Goal: Task Accomplishment & Management: Manage account settings

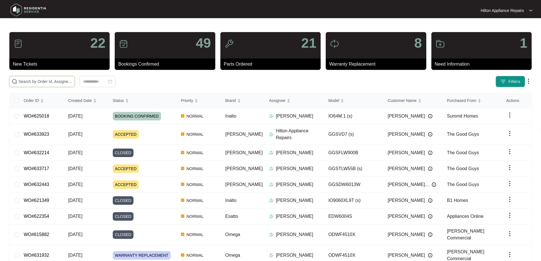
click at [67, 81] on input "text" at bounding box center [45, 81] width 54 height 6
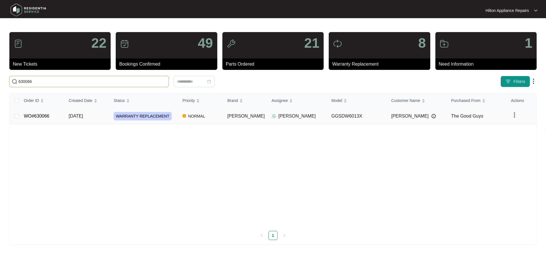
type input "630066"
click at [256, 120] on td "[PERSON_NAME]" at bounding box center [245, 116] width 44 height 16
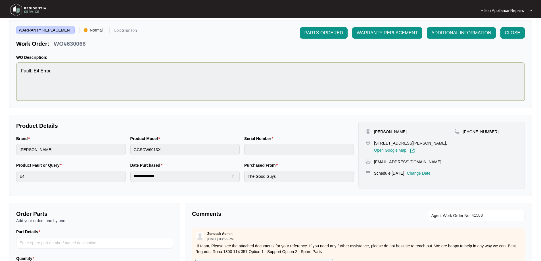
scroll to position [28, 0]
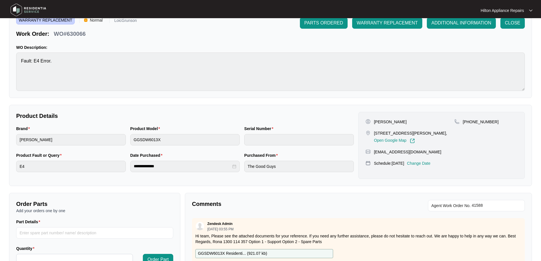
click at [431, 162] on p "Change Date" at bounding box center [419, 164] width 24 height 6
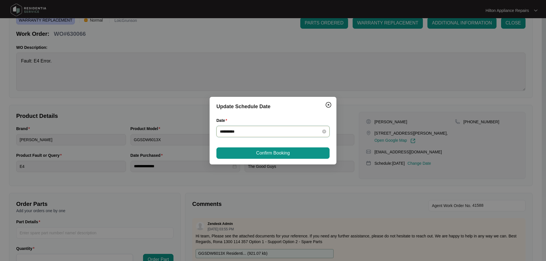
click at [312, 133] on input "**********" at bounding box center [269, 131] width 99 height 6
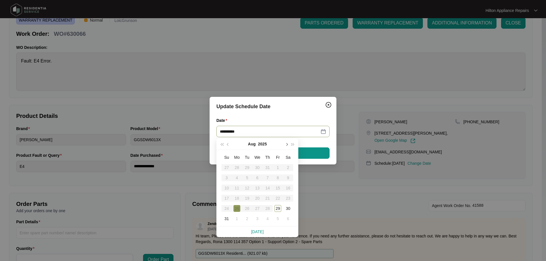
click at [286, 144] on span "button" at bounding box center [286, 144] width 3 height 3
type input "**********"
click at [250, 166] on div "2" at bounding box center [247, 167] width 7 height 7
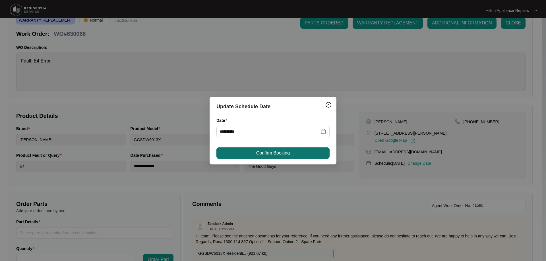
click at [286, 152] on span "Confirm Booking" at bounding box center [273, 153] width 34 height 7
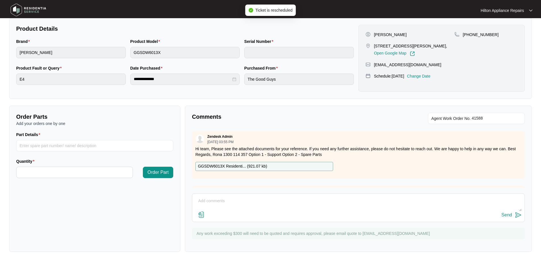
scroll to position [0, 0]
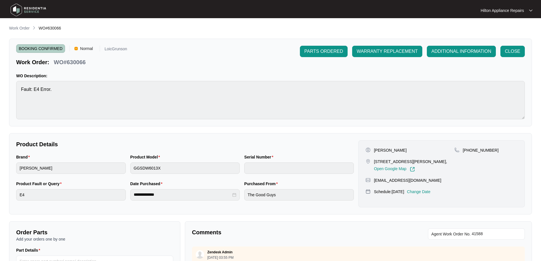
click at [21, 25] on main "**********" at bounding box center [270, 188] width 541 height 377
click at [22, 27] on p "Work Order" at bounding box center [19, 28] width 20 height 6
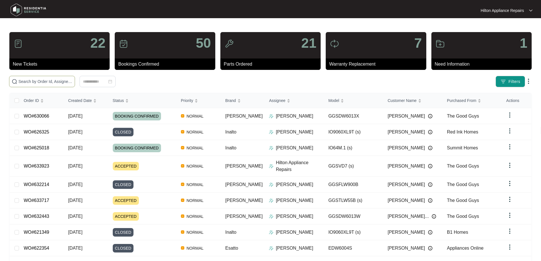
click at [72, 80] on input "text" at bounding box center [45, 81] width 54 height 6
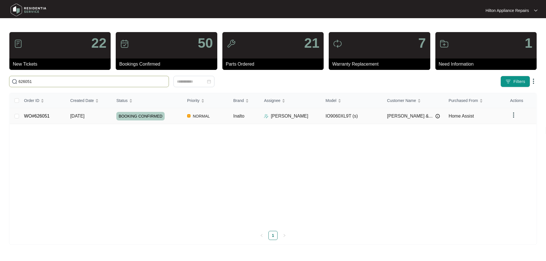
type input "626051"
click at [304, 119] on div "[PERSON_NAME]" at bounding box center [292, 116] width 57 height 7
click at [315, 112] on td "[PERSON_NAME]" at bounding box center [289, 116] width 61 height 16
click at [104, 116] on td "[DATE]" at bounding box center [89, 116] width 46 height 16
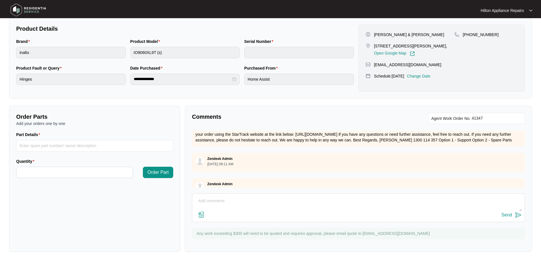
scroll to position [82, 0]
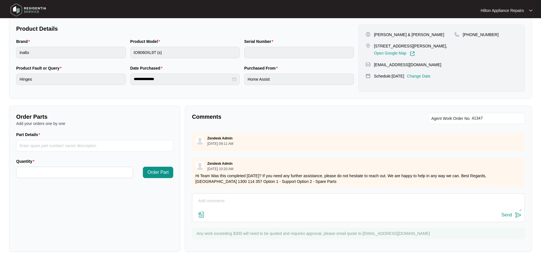
click at [225, 192] on div "Comments Agent Work Order No. Zendesk Admin [DATE] 08:34 AM we have organised h…" at bounding box center [358, 179] width 347 height 146
click at [225, 194] on div "Send" at bounding box center [358, 208] width 333 height 29
click at [230, 198] on textarea at bounding box center [358, 204] width 327 height 15
paste textarea "[PERSON_NAME] (CENTRAL - Apprentice) ([DATE]) - Work Note Installed new hinges.…"
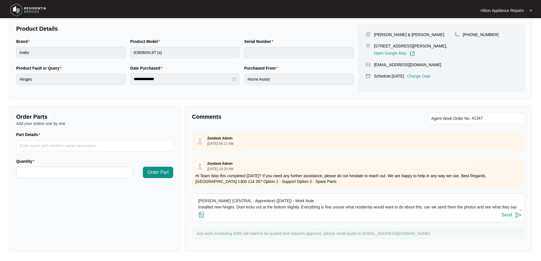
scroll to position [4, 0]
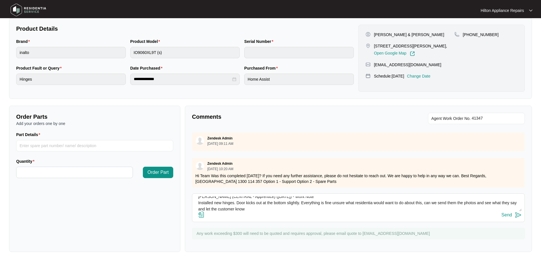
type textarea "[PERSON_NAME] (CENTRAL - Apprentice) ([DATE]) - Work Note Installed new hinges.…"
click at [200, 215] on img at bounding box center [201, 214] width 7 height 7
click at [0, 0] on input "file" at bounding box center [0, 0] width 0 height 0
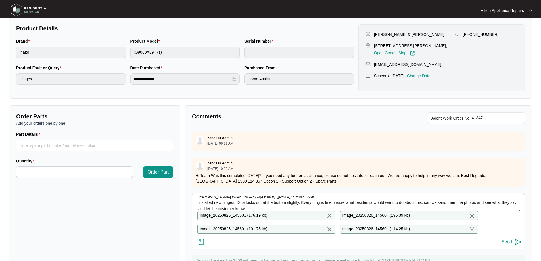
click at [507, 245] on div "Send" at bounding box center [507, 242] width 11 height 5
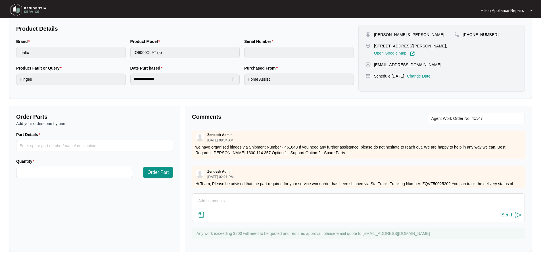
scroll to position [0, 0]
